Goal: Task Accomplishment & Management: Manage account settings

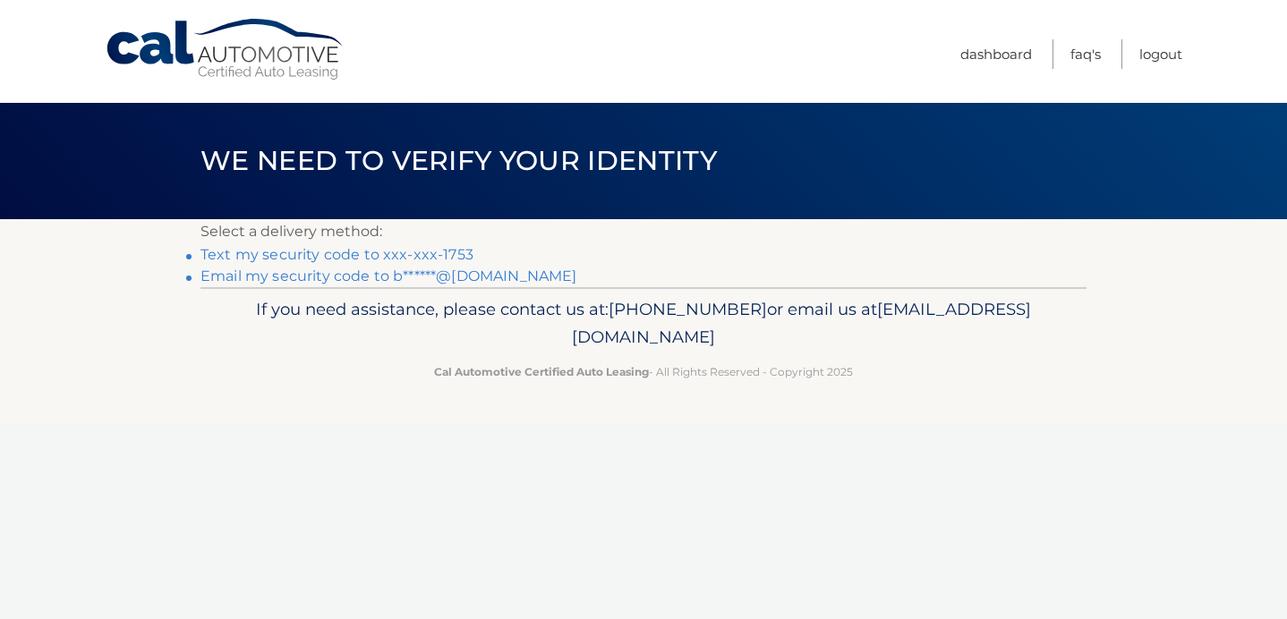
click at [396, 273] on link "Email my security code to b******@[DOMAIN_NAME]" at bounding box center [388, 276] width 377 height 17
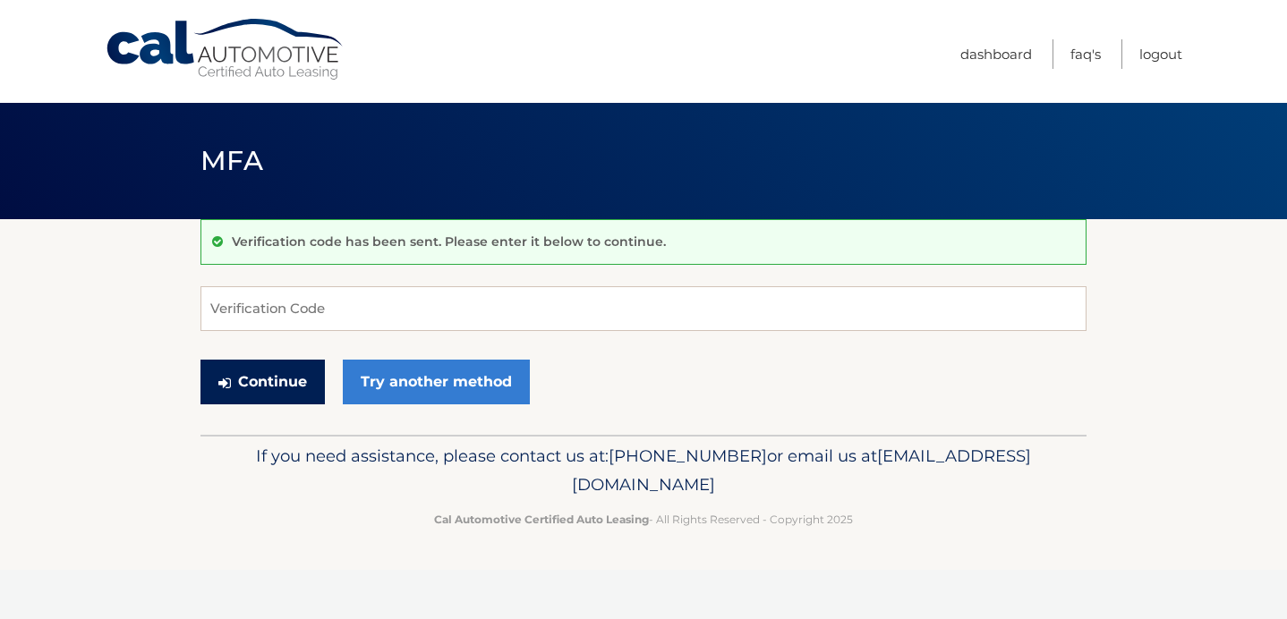
click at [277, 372] on button "Continue" at bounding box center [262, 382] width 124 height 45
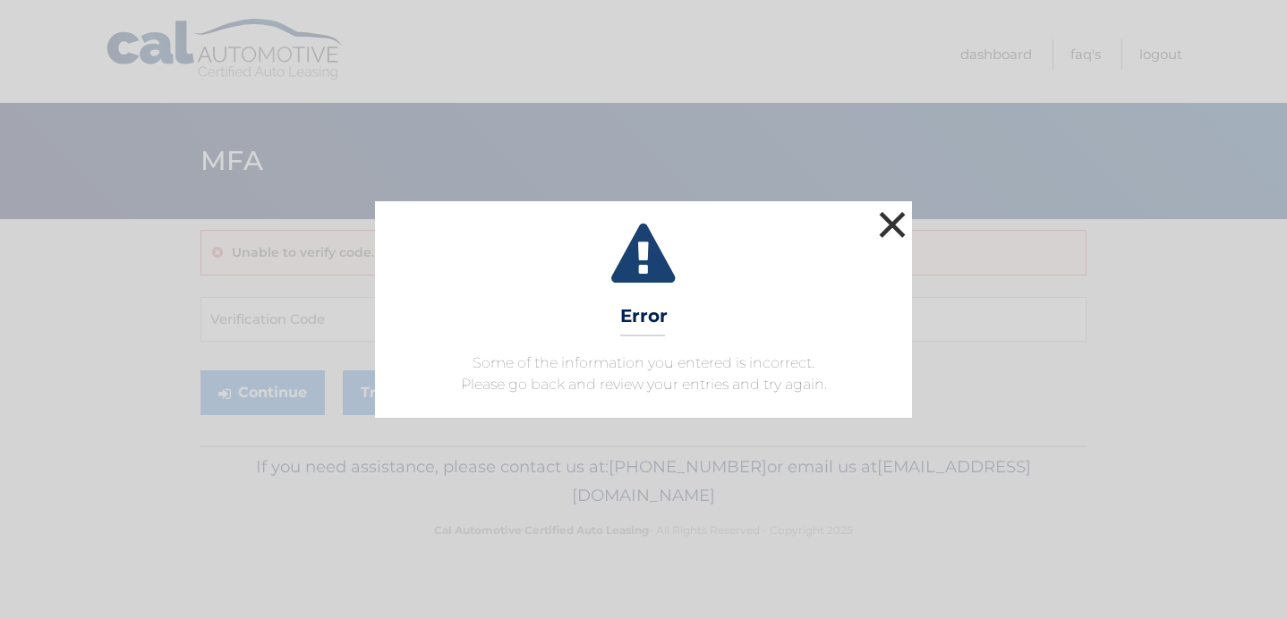
click at [892, 220] on button "×" at bounding box center [892, 225] width 36 height 36
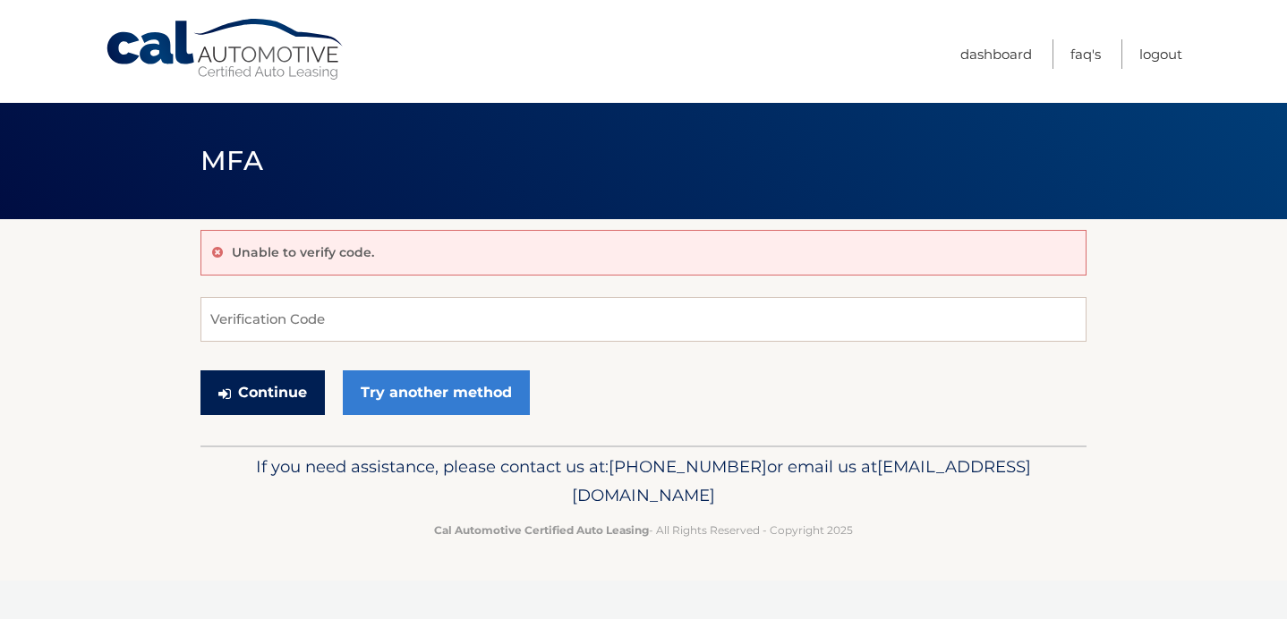
click at [268, 393] on button "Continue" at bounding box center [262, 392] width 124 height 45
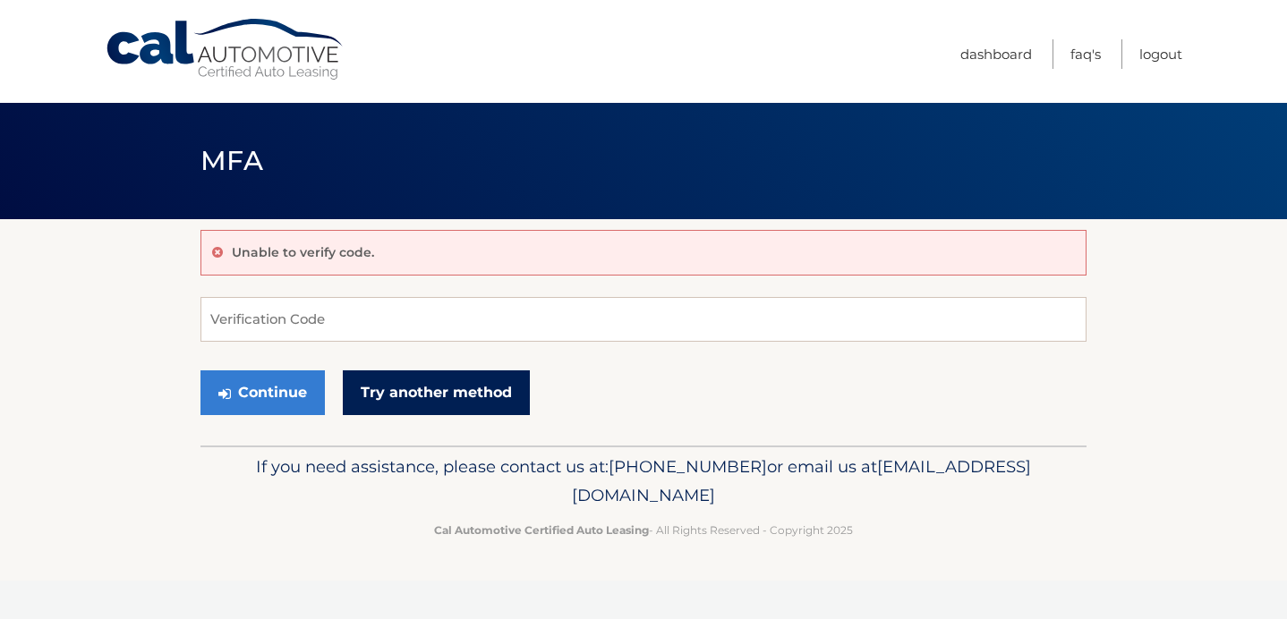
click at [431, 388] on link "Try another method" at bounding box center [436, 392] width 187 height 45
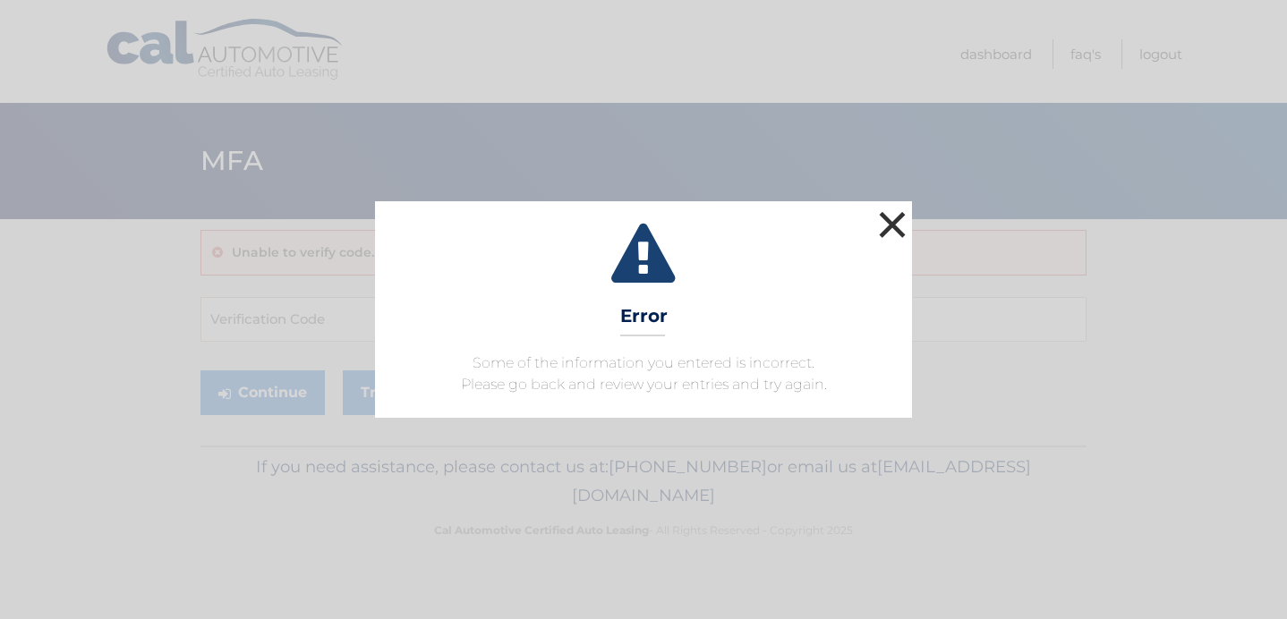
click at [897, 217] on button "×" at bounding box center [892, 225] width 36 height 36
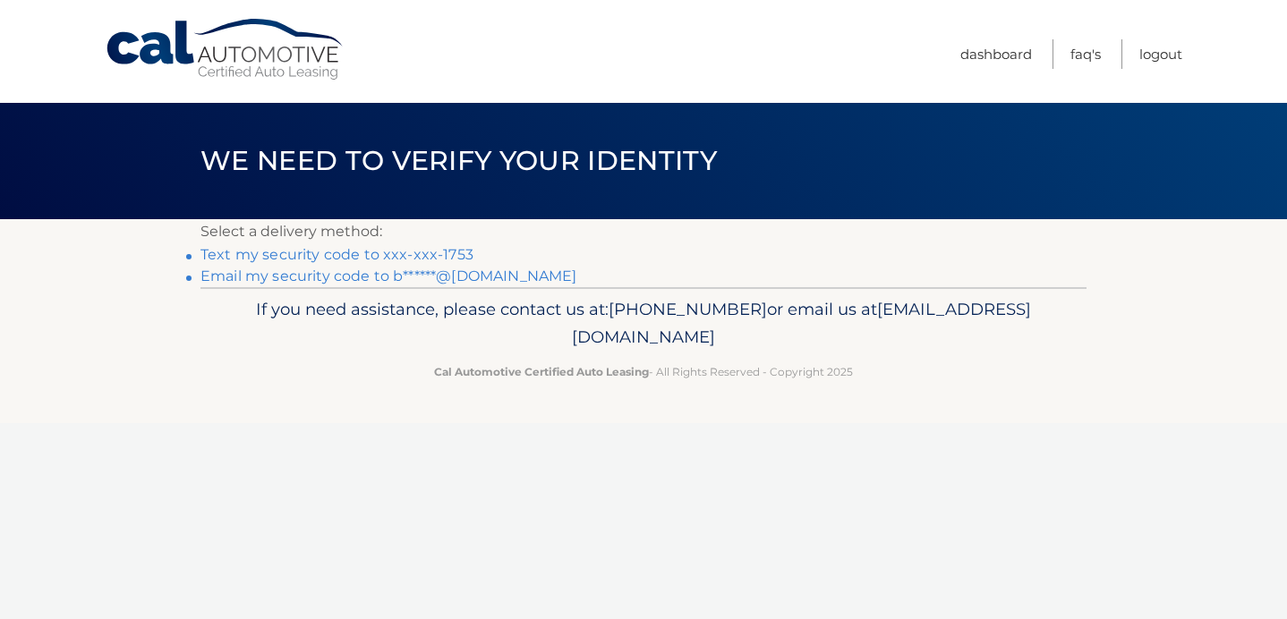
click at [277, 255] on link "Text my security code to xxx-xxx-1753" at bounding box center [336, 254] width 273 height 17
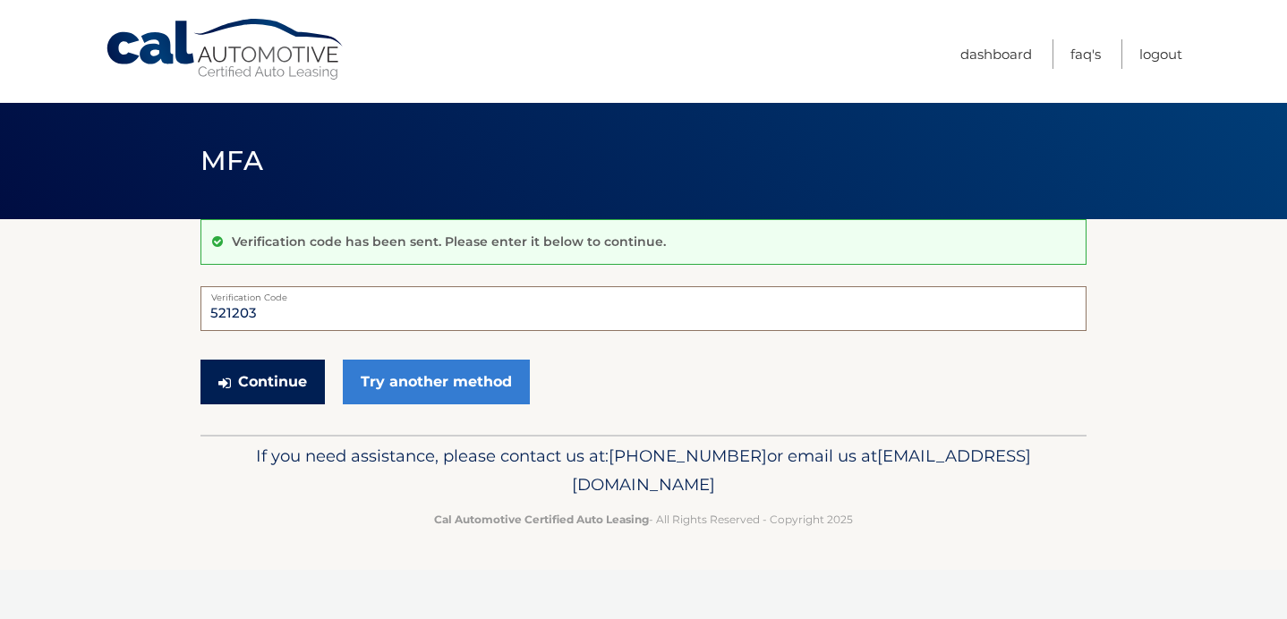
type input "521203"
click at [292, 394] on button "Continue" at bounding box center [262, 382] width 124 height 45
click at [277, 381] on button "Continue" at bounding box center [262, 382] width 124 height 45
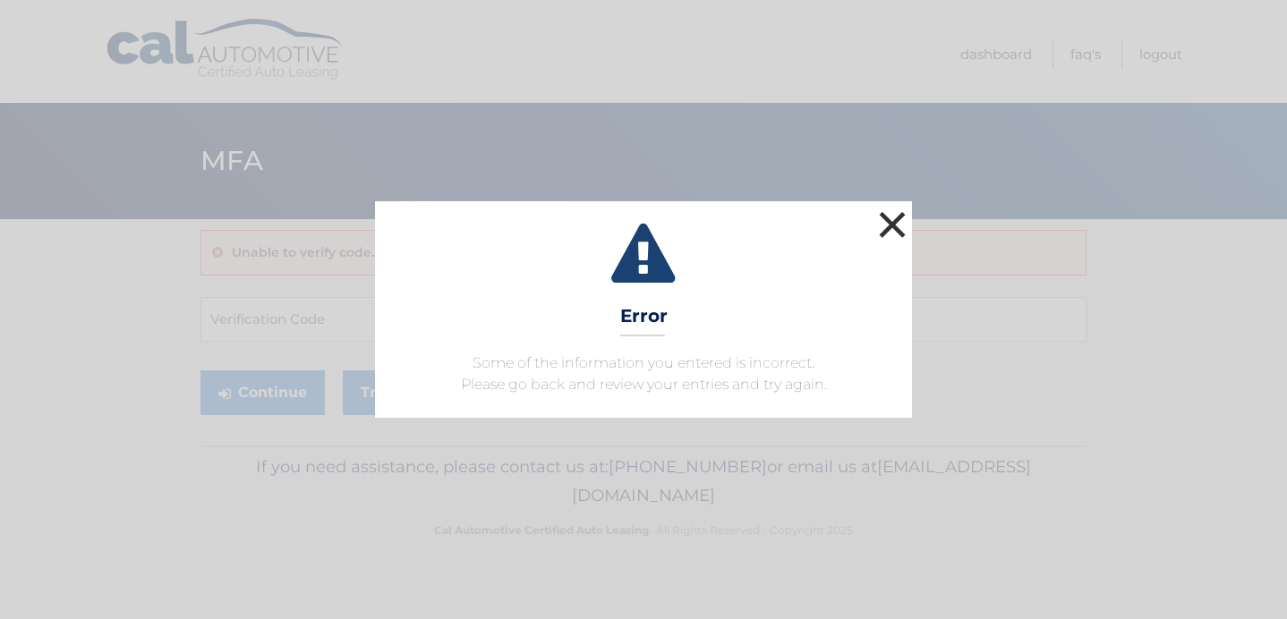
click at [892, 226] on button "×" at bounding box center [892, 225] width 36 height 36
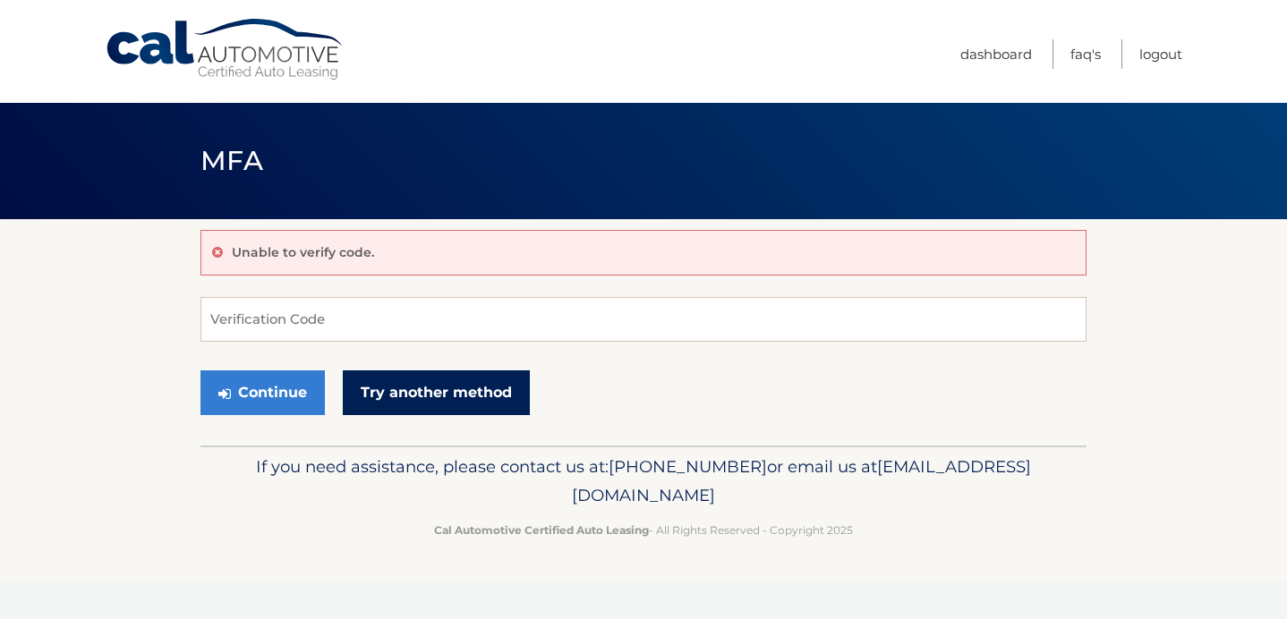
click at [454, 390] on link "Try another method" at bounding box center [436, 392] width 187 height 45
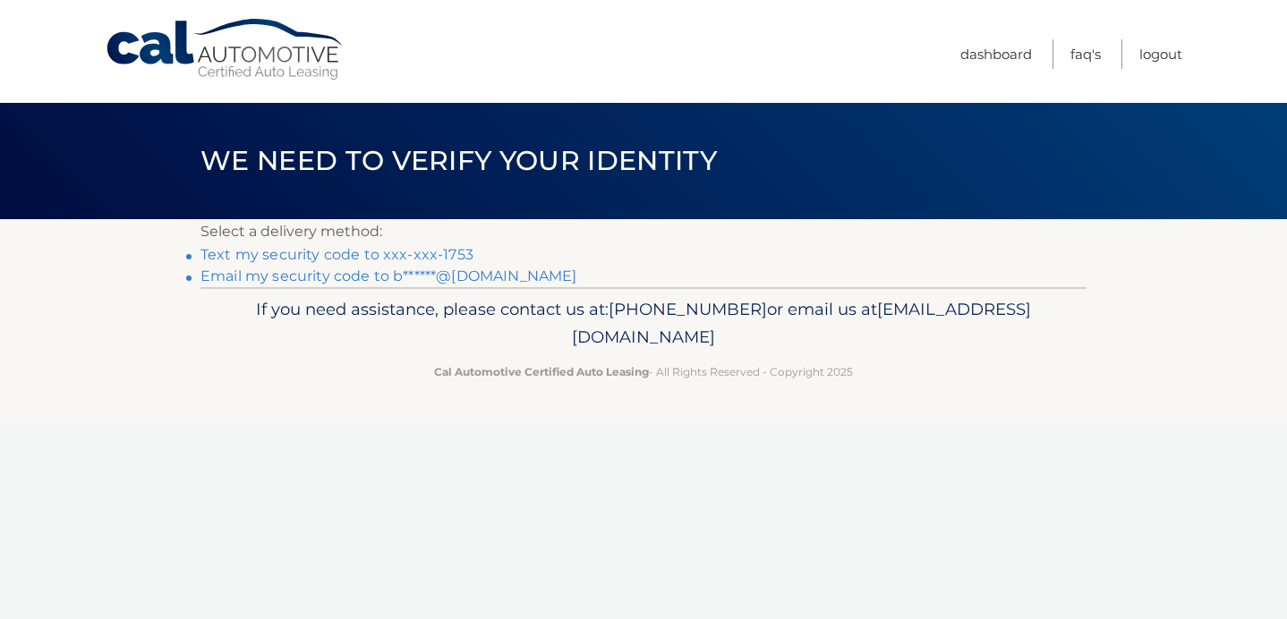
click at [395, 277] on link "Email my security code to b******@[DOMAIN_NAME]" at bounding box center [388, 276] width 377 height 17
